Goal: Check status: Check status

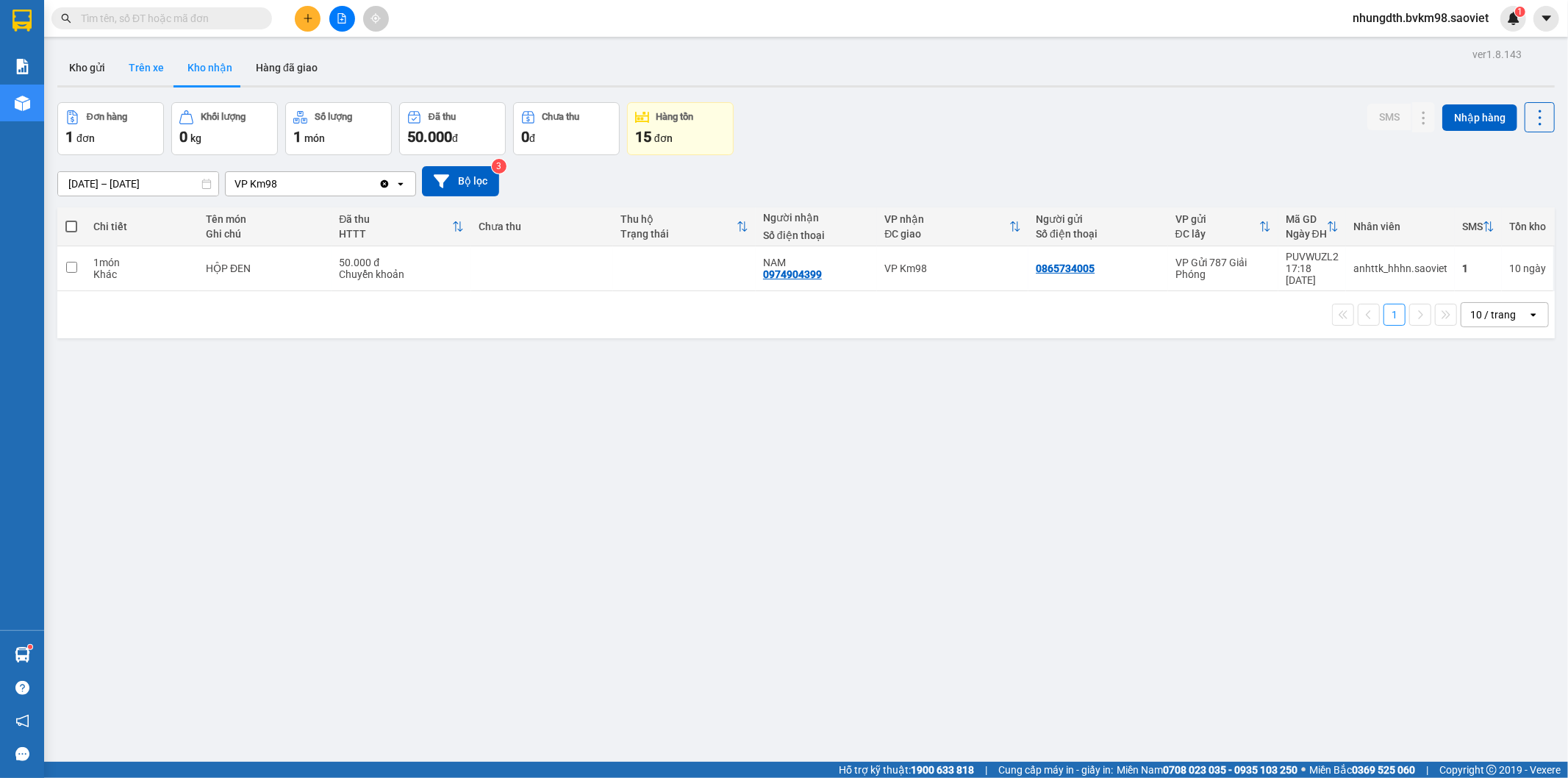
click at [144, 75] on button "Trên xe" at bounding box center [146, 67] width 59 height 35
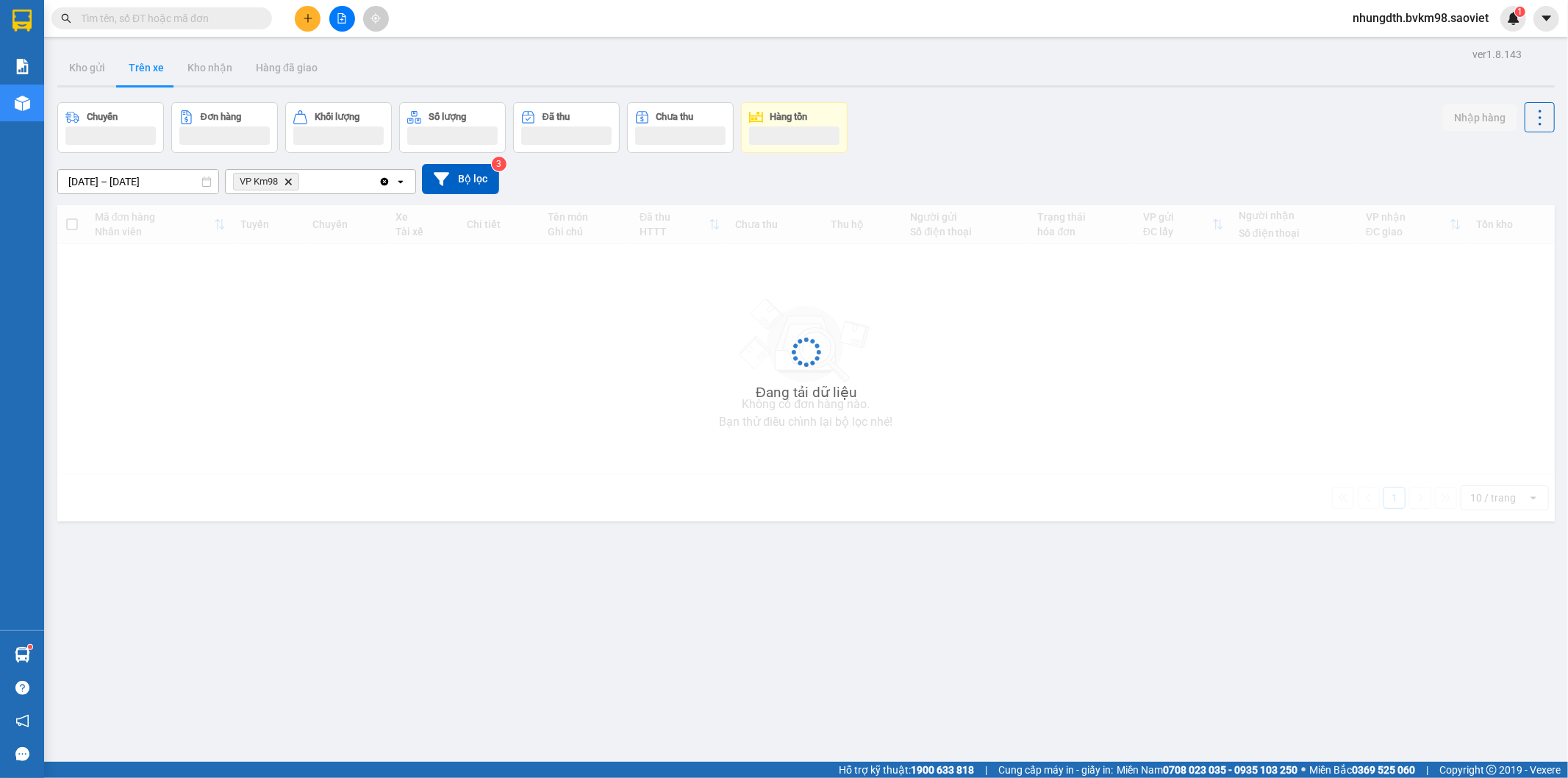
type input "[DATE] – [DATE]"
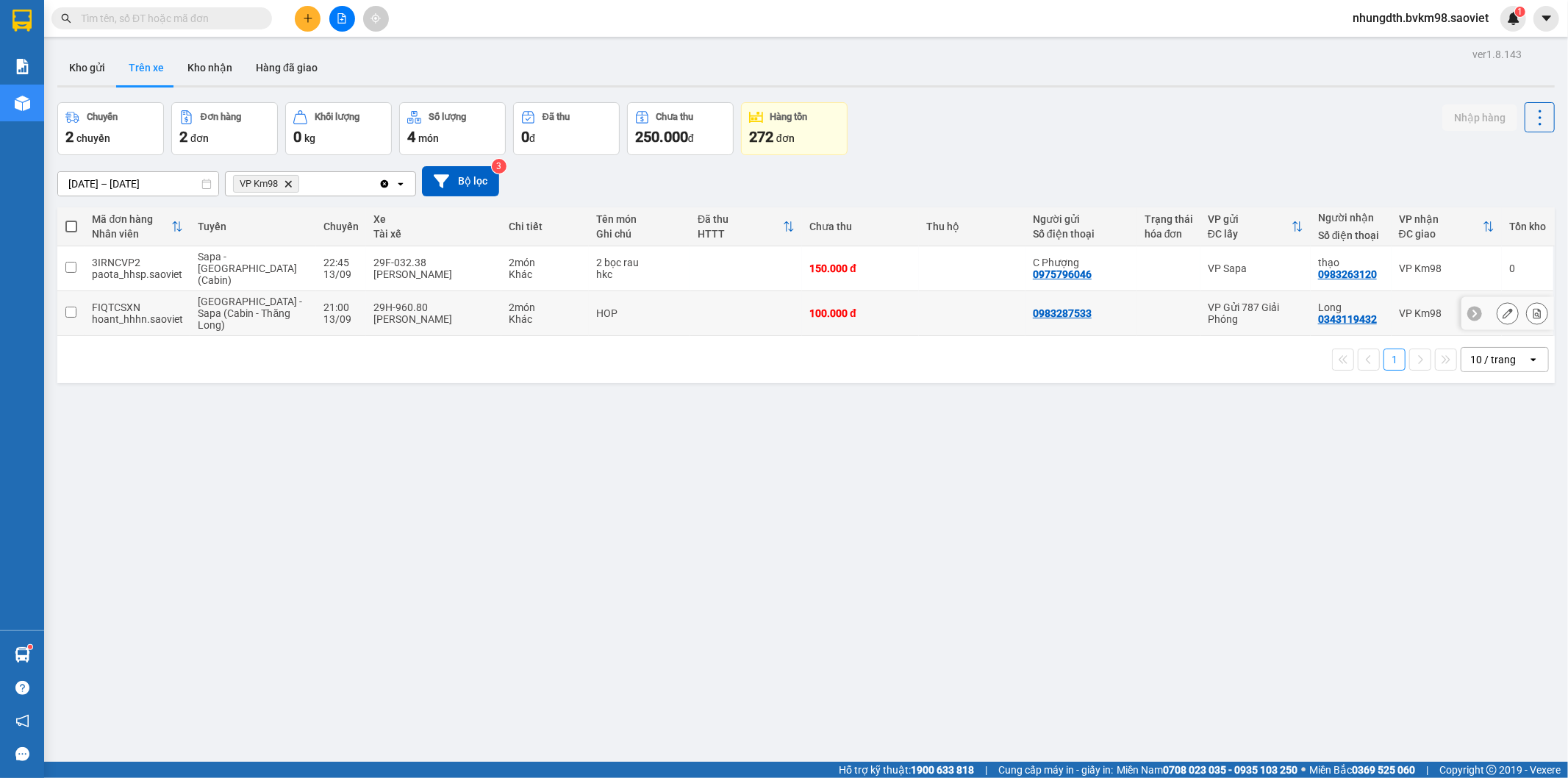
click at [67, 292] on td at bounding box center [71, 313] width 27 height 45
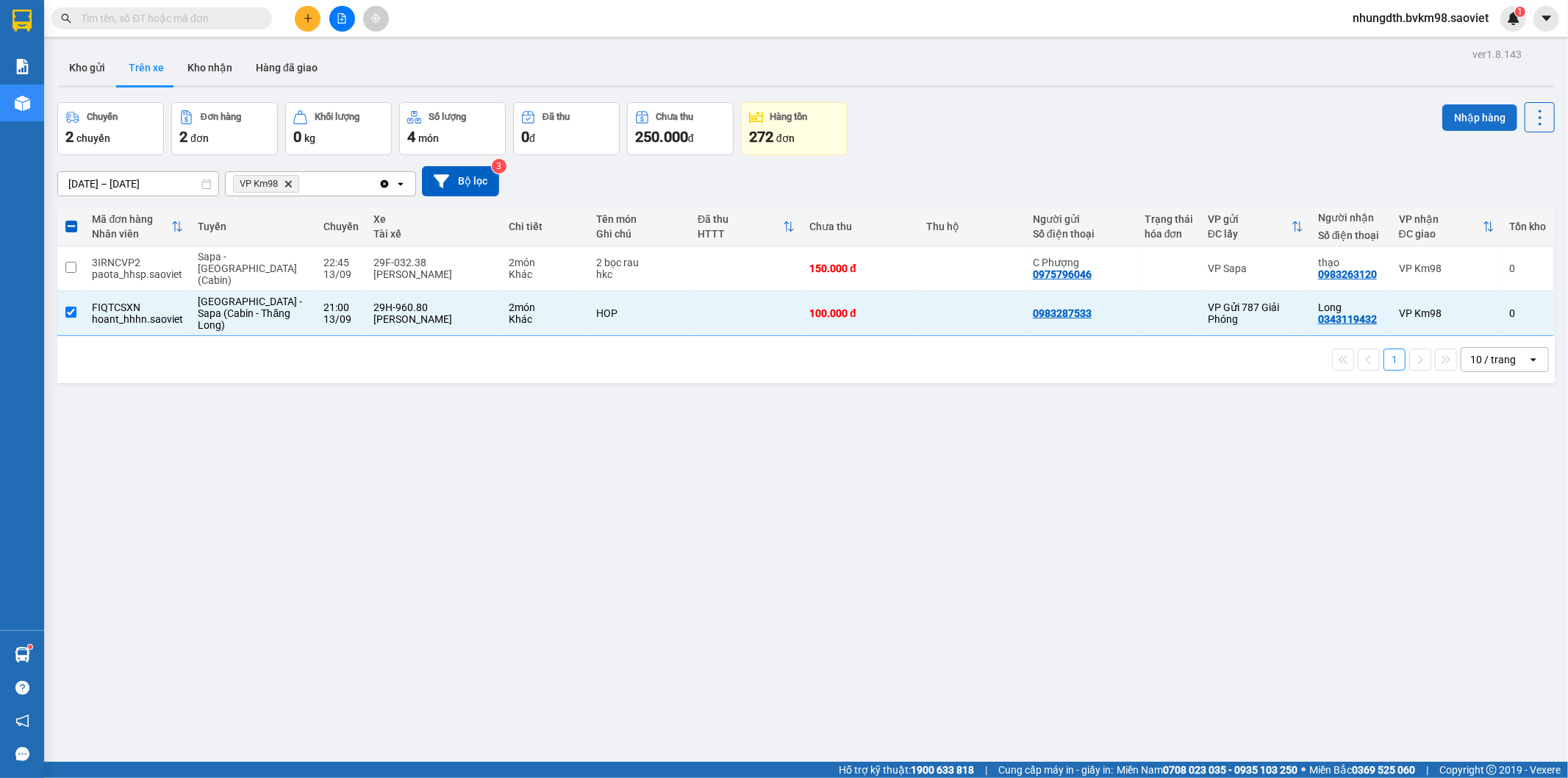
click at [1476, 118] on button "Nhập hàng" at bounding box center [1480, 118] width 75 height 27
checkbox input "false"
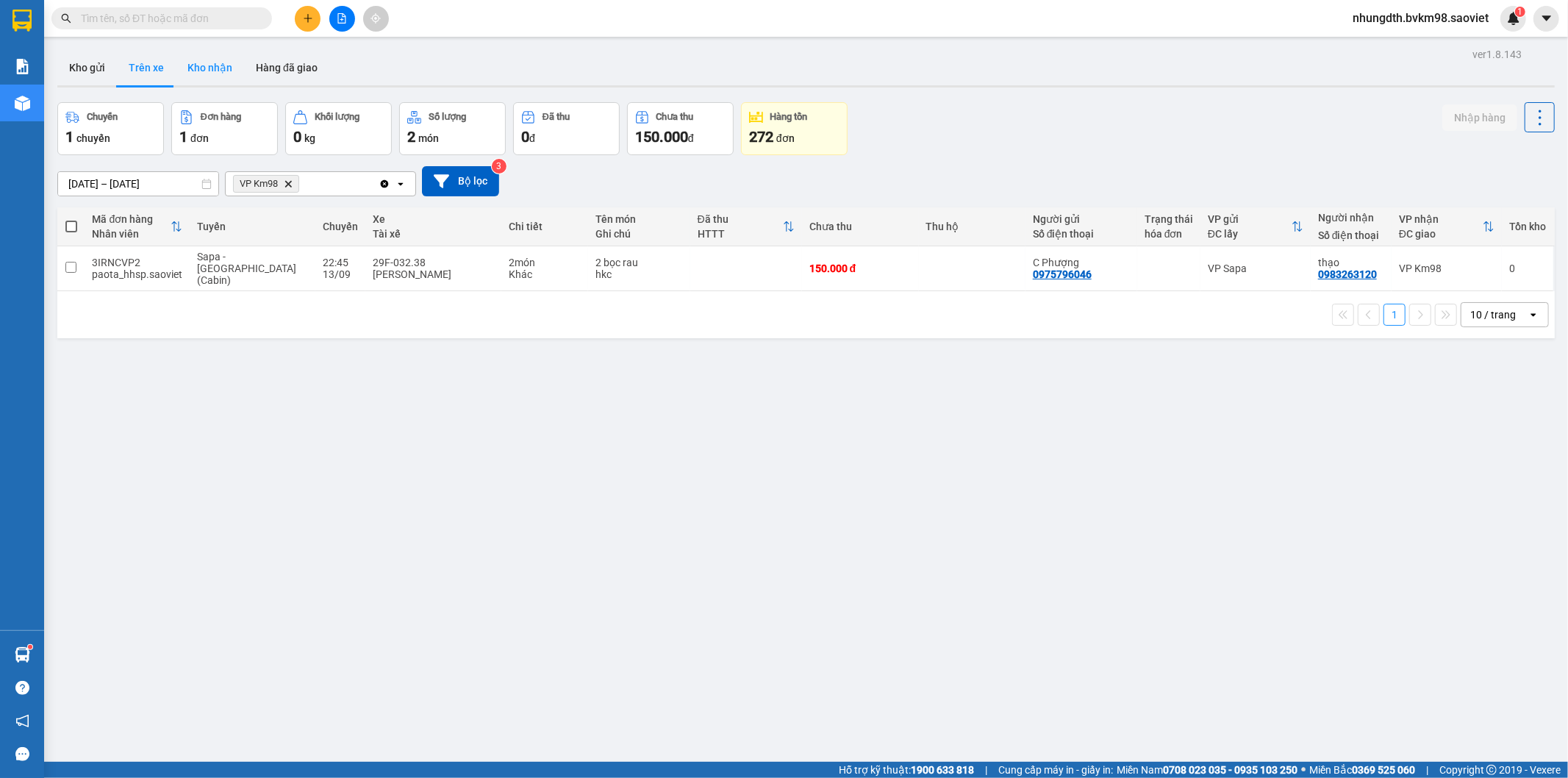
click at [205, 68] on button "Kho nhận" at bounding box center [210, 67] width 68 height 35
type input "[DATE] – [DATE]"
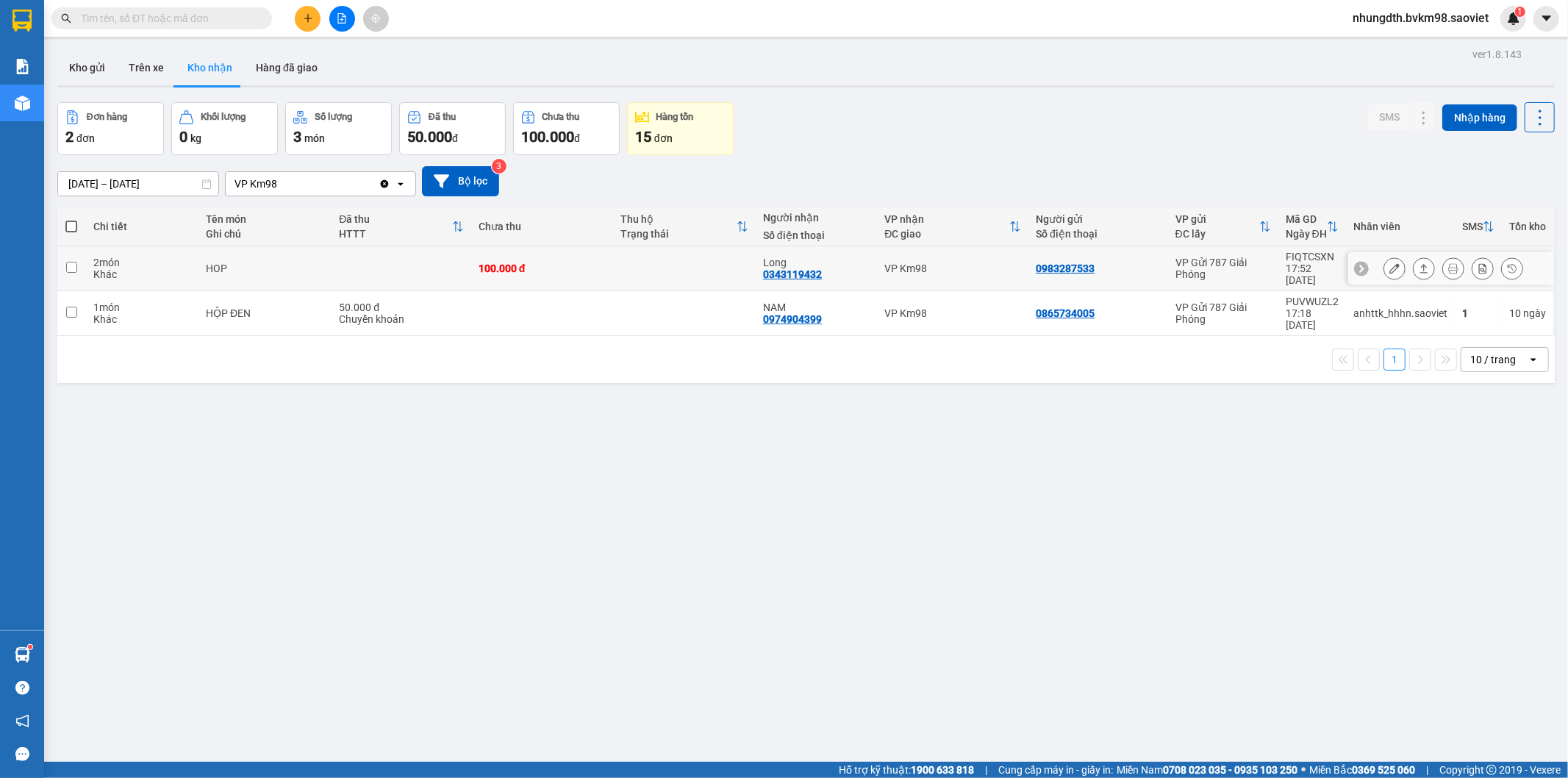
click at [67, 262] on input "checkbox" at bounding box center [71, 267] width 11 height 11
checkbox input "true"
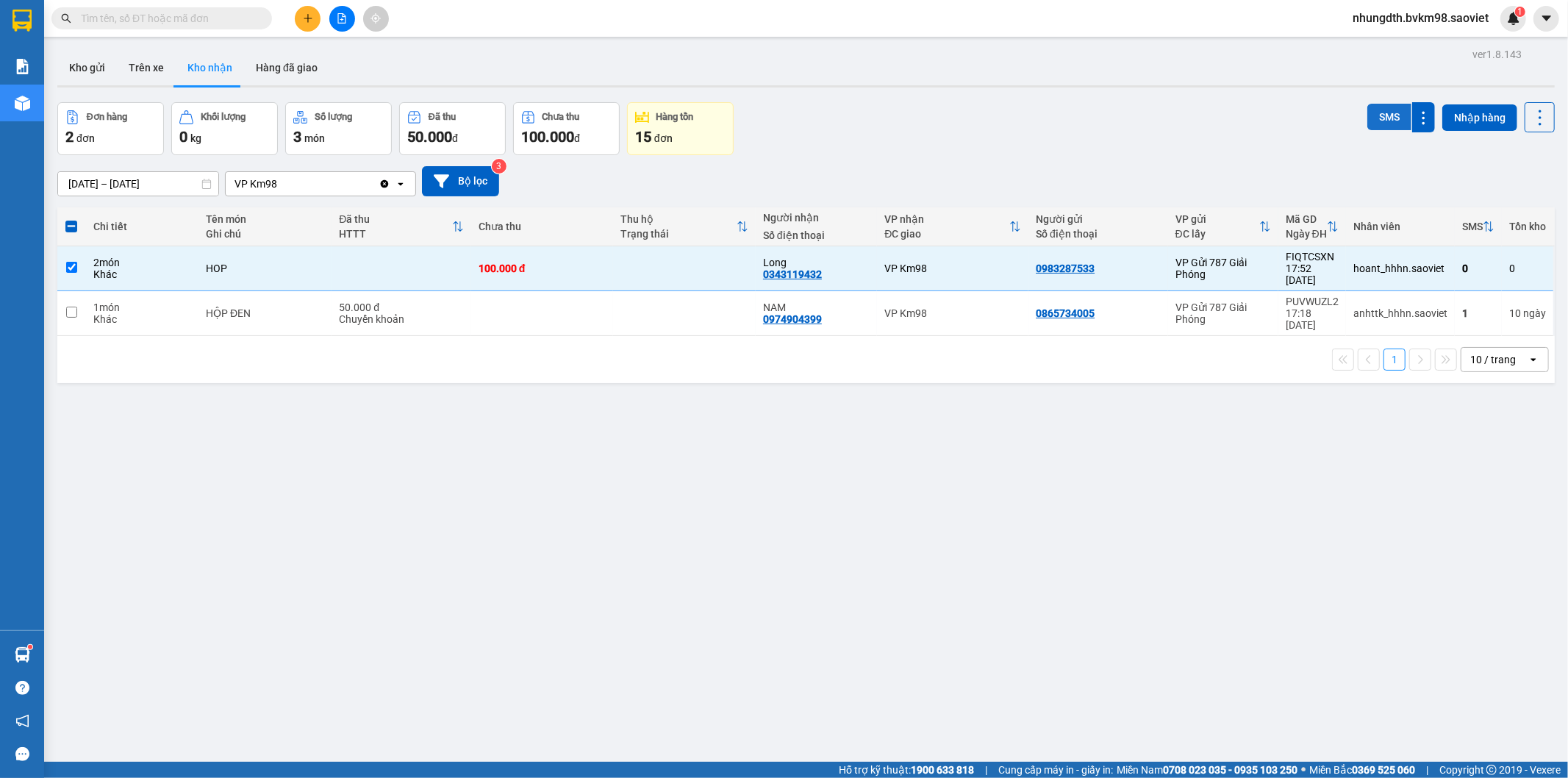
click at [1380, 118] on button "SMS" at bounding box center [1389, 117] width 44 height 27
